Goal: Entertainment & Leisure: Browse casually

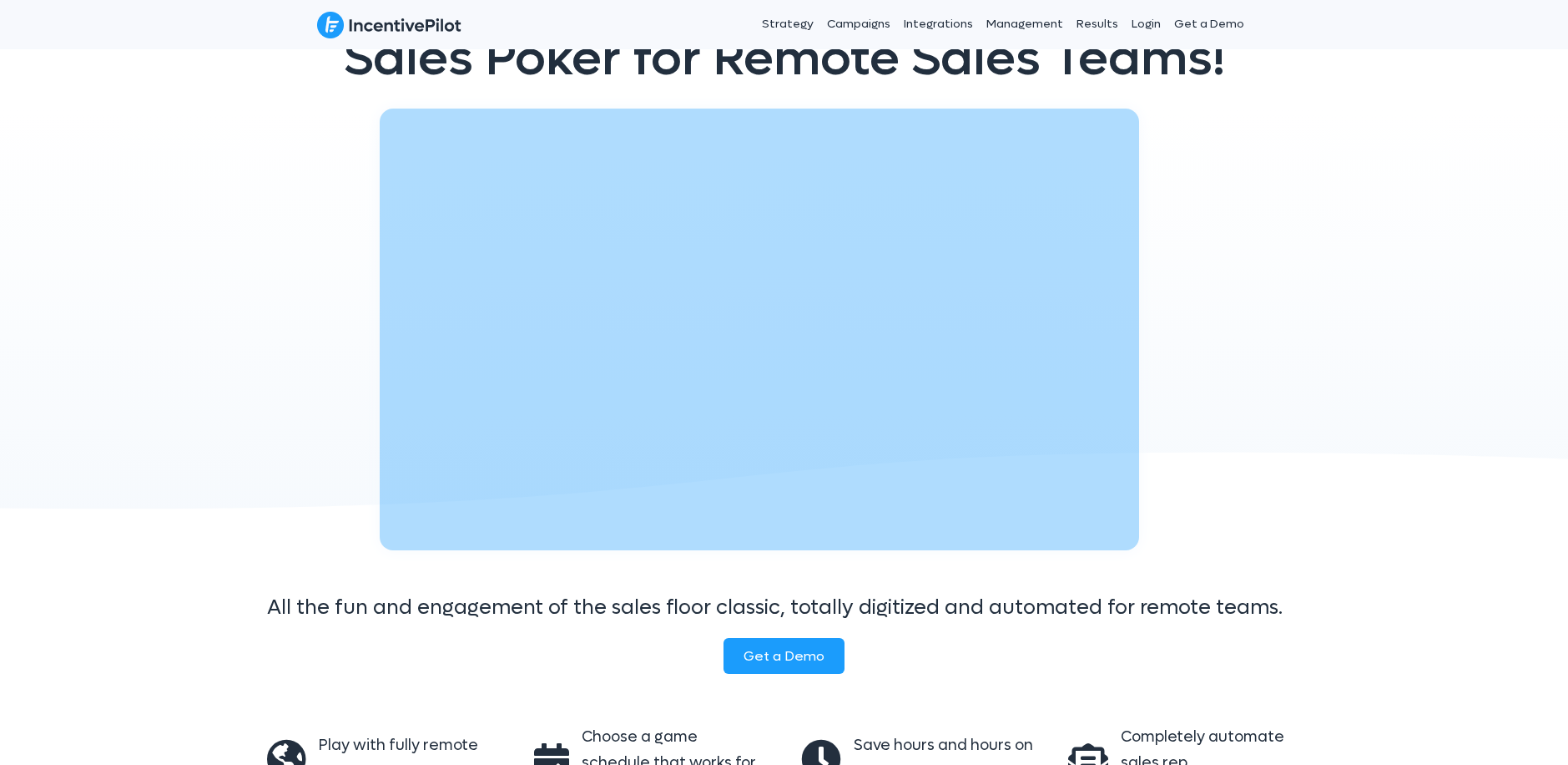
click at [9, 162] on div at bounding box center [784, 338] width 1568 height 458
click at [7, 161] on div at bounding box center [784, 338] width 1568 height 458
click at [8, 164] on div at bounding box center [784, 338] width 1568 height 458
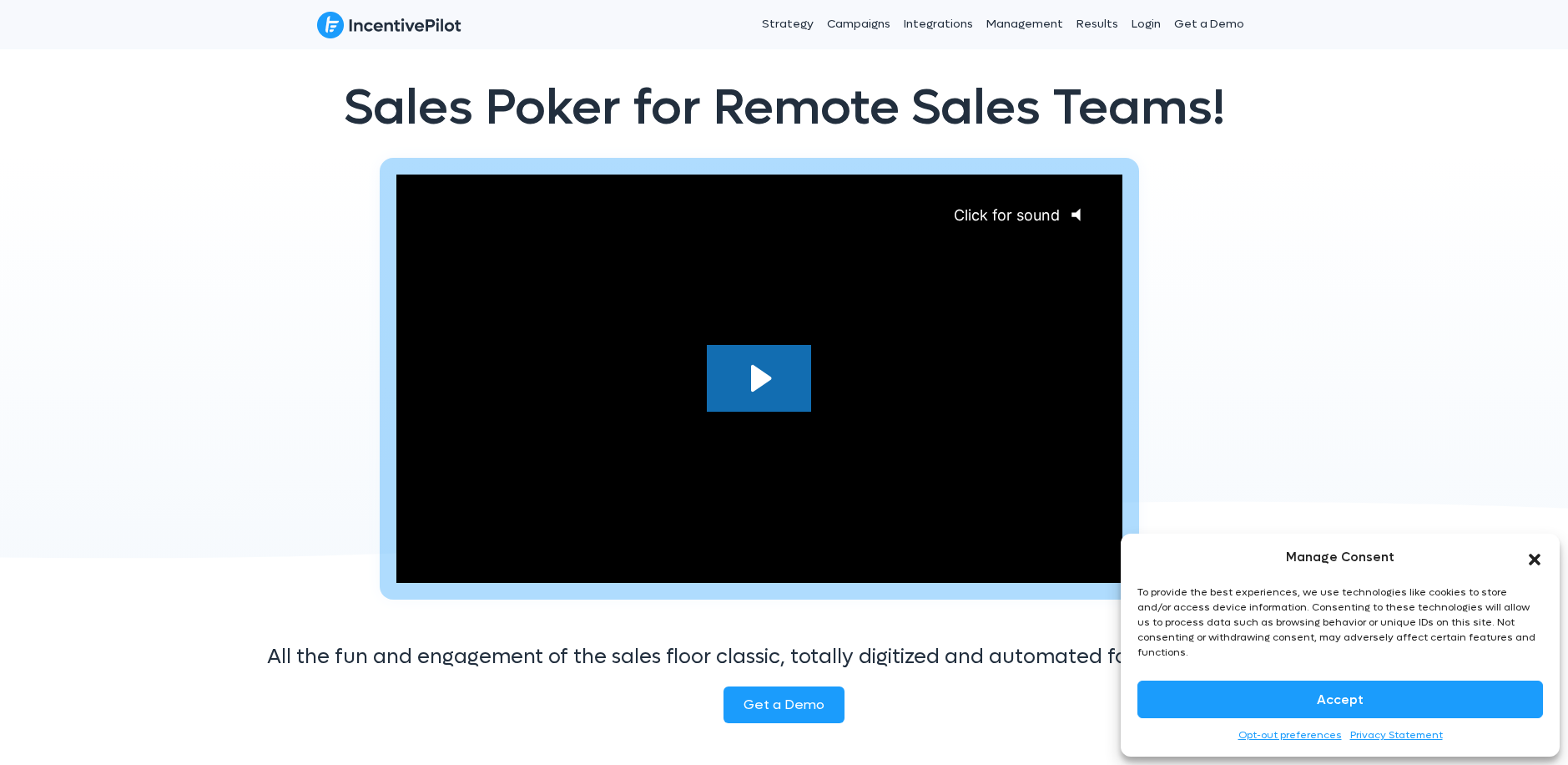
click at [1087, 214] on icon "Click for sound" at bounding box center [1086, 214] width 1 height 11
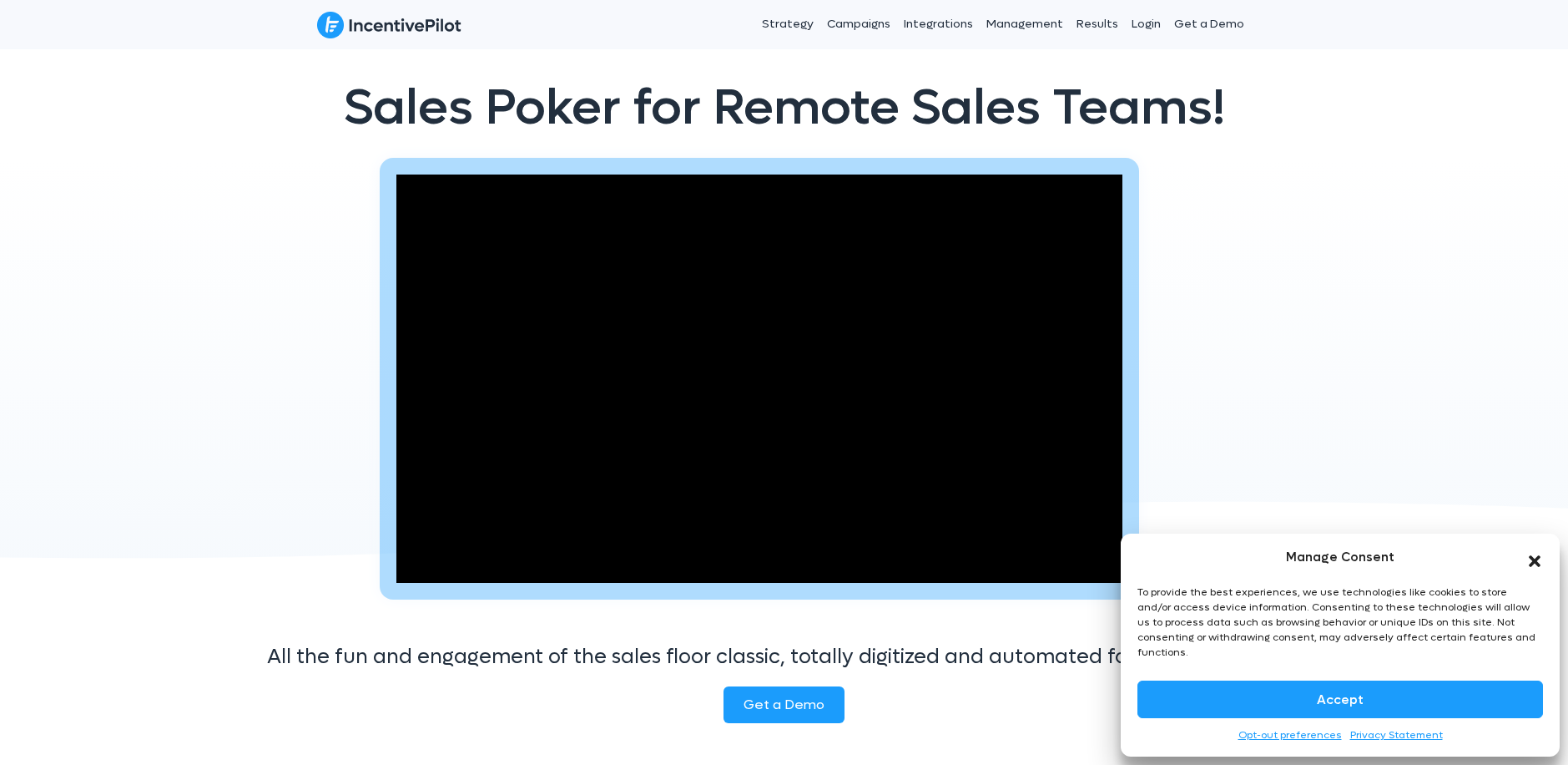
click at [1537, 567] on icon "Close dialog" at bounding box center [1535, 561] width 11 height 11
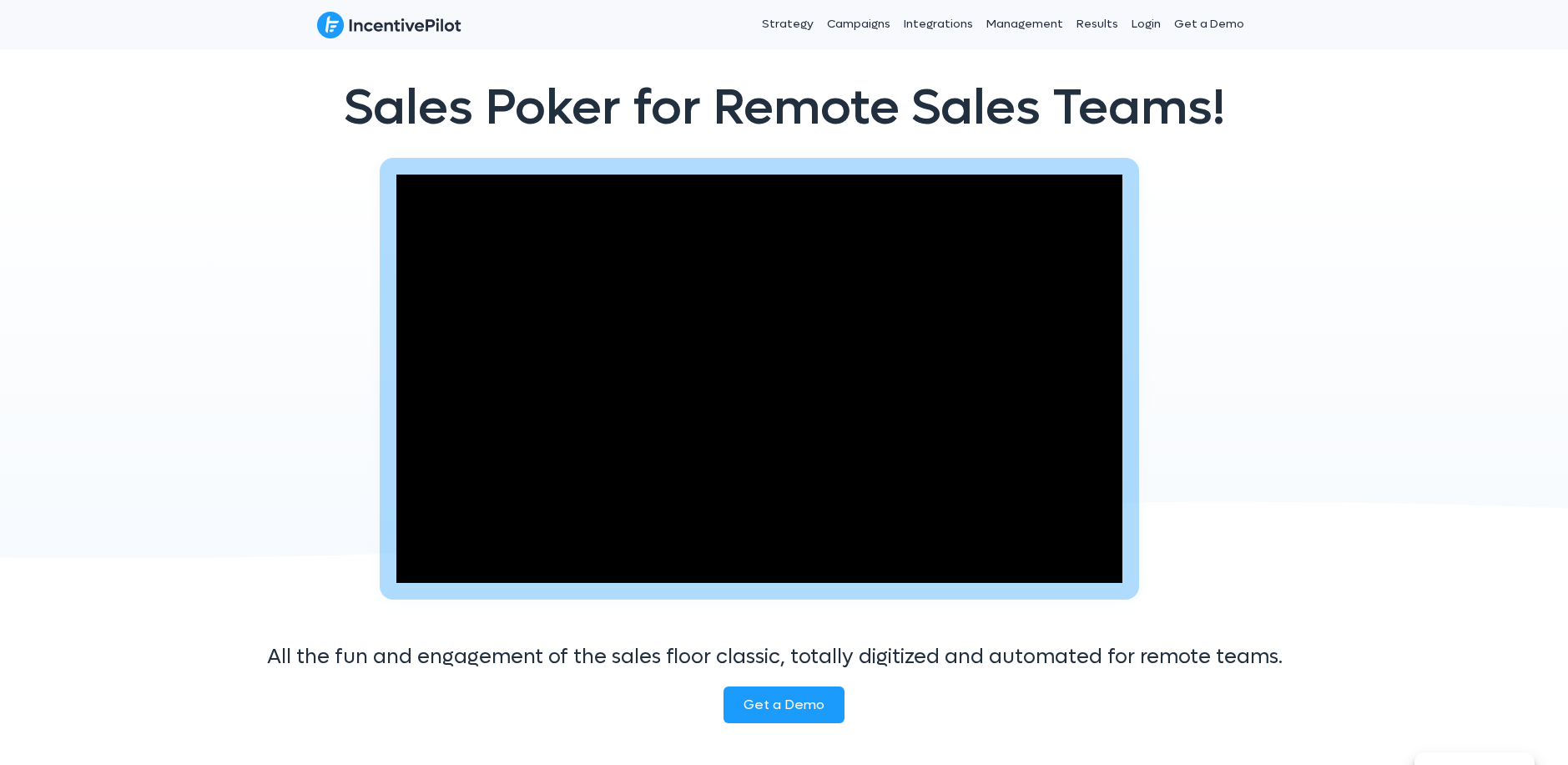
click at [7, 164] on div "Click for sound @keyframes VOLUME_SMALL_WAVE_FLASH { 0% { opacity: 0; } 33% { o…" at bounding box center [784, 387] width 1568 height 458
click at [6, 161] on div "Click for sound @keyframes VOLUME_SMALL_WAVE_FLASH { 0% { opacity: 0; } 33% { o…" at bounding box center [784, 387] width 1568 height 458
click at [8, 162] on div "Click for sound @keyframes VOLUME_SMALL_WAVE_FLASH { 0% { opacity: 0; } 33% { o…" at bounding box center [784, 387] width 1568 height 458
click at [8, 164] on div "Click for sound @keyframes VOLUME_SMALL_WAVE_FLASH { 0% { opacity: 0; } 33% { o…" at bounding box center [784, 387] width 1568 height 458
click at [9, 164] on div "Click for sound @keyframes VOLUME_SMALL_WAVE_FLASH { 0% { opacity: 0; } 33% { o…" at bounding box center [784, 387] width 1568 height 458
